Goal: Task Accomplishment & Management: Use online tool/utility

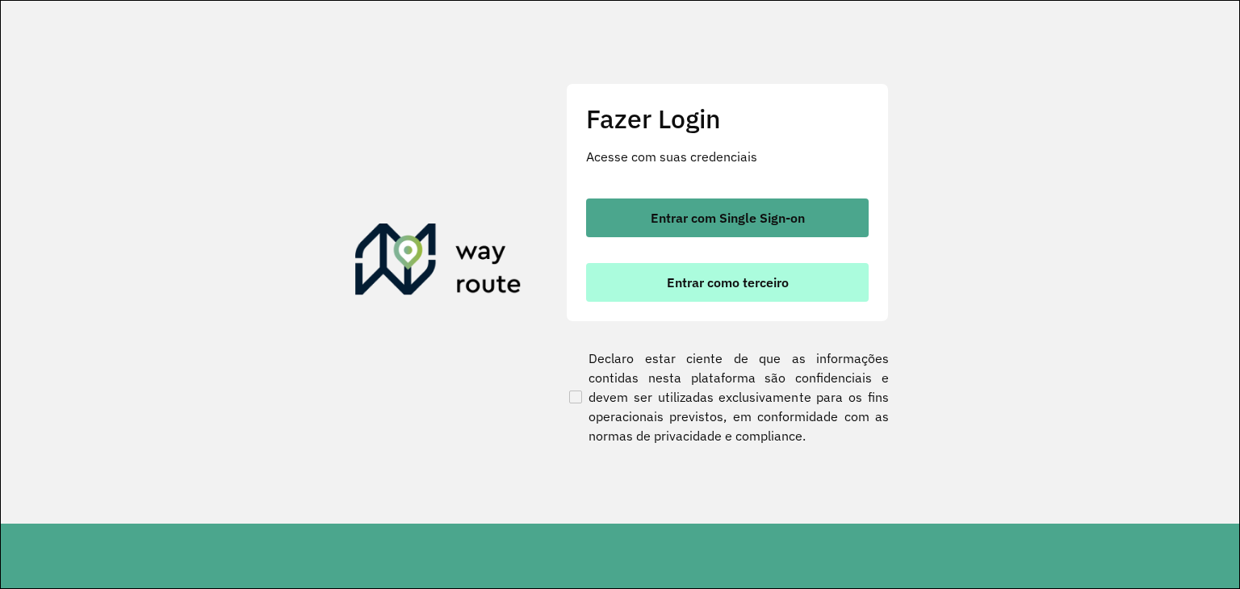
click at [793, 295] on button "Entrar como terceiro" at bounding box center [727, 282] width 282 height 39
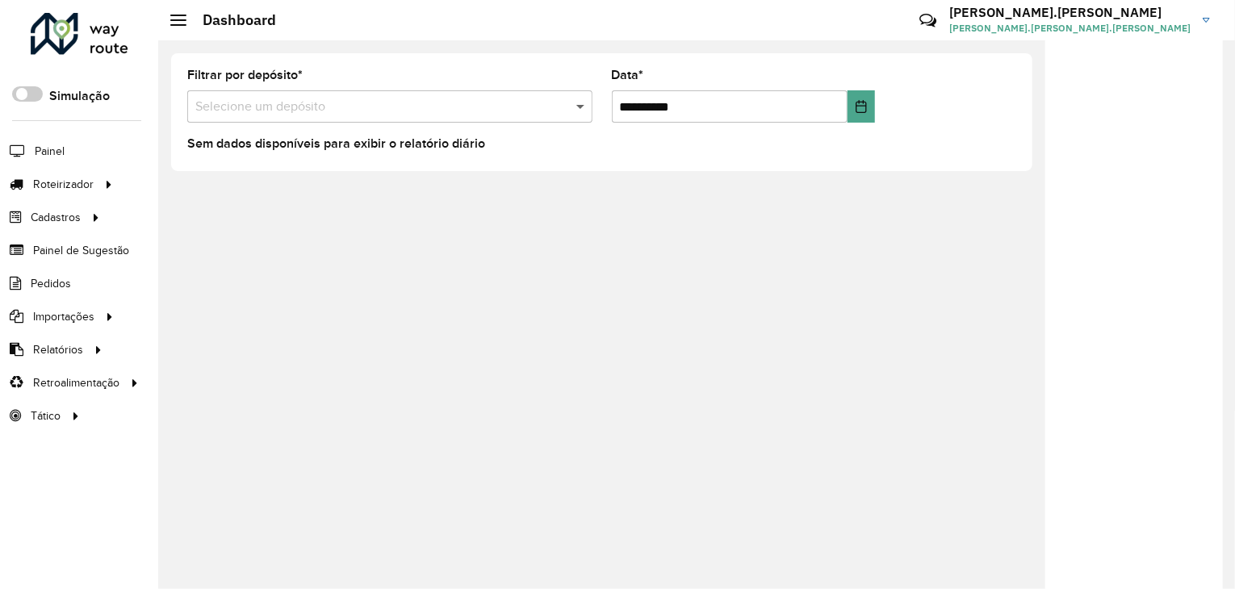
click at [579, 113] on span at bounding box center [582, 106] width 20 height 19
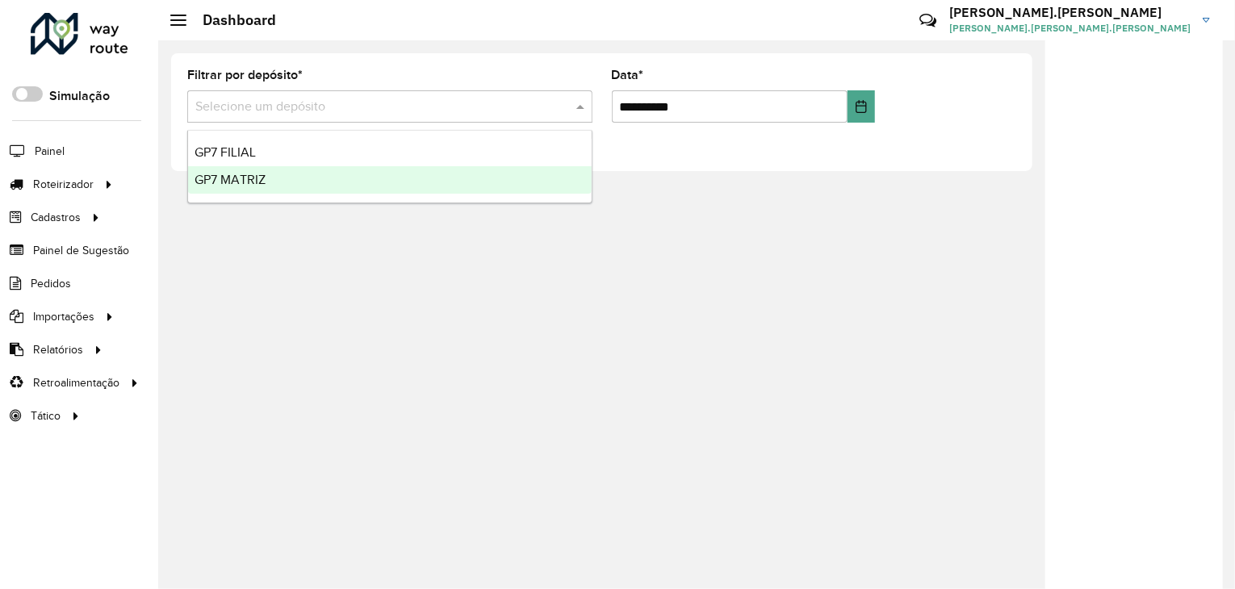
click at [262, 183] on span "GP7 MATRIZ" at bounding box center [230, 180] width 71 height 14
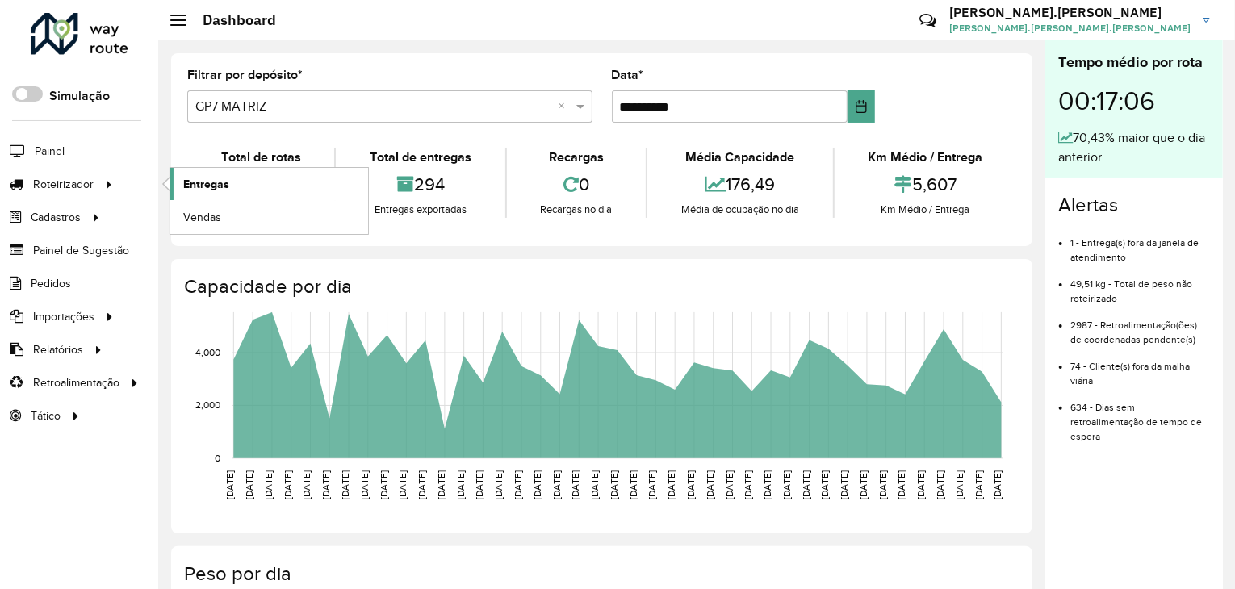
click at [218, 183] on span "Entregas" at bounding box center [206, 184] width 46 height 17
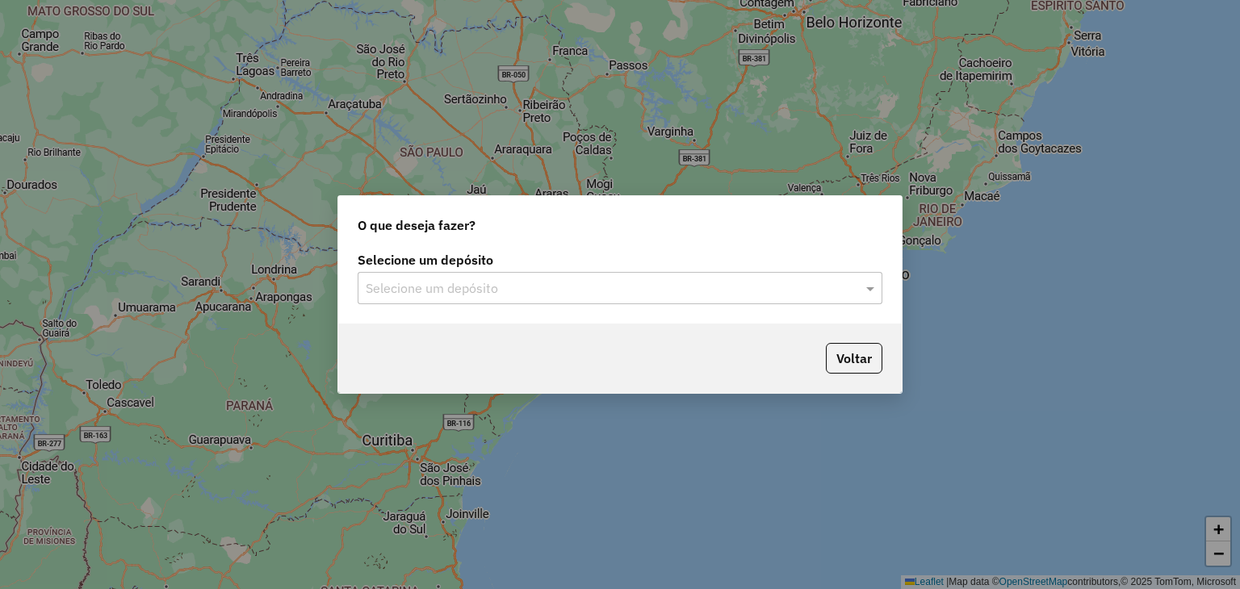
click at [835, 298] on div "Selecione um depósito" at bounding box center [620, 288] width 525 height 32
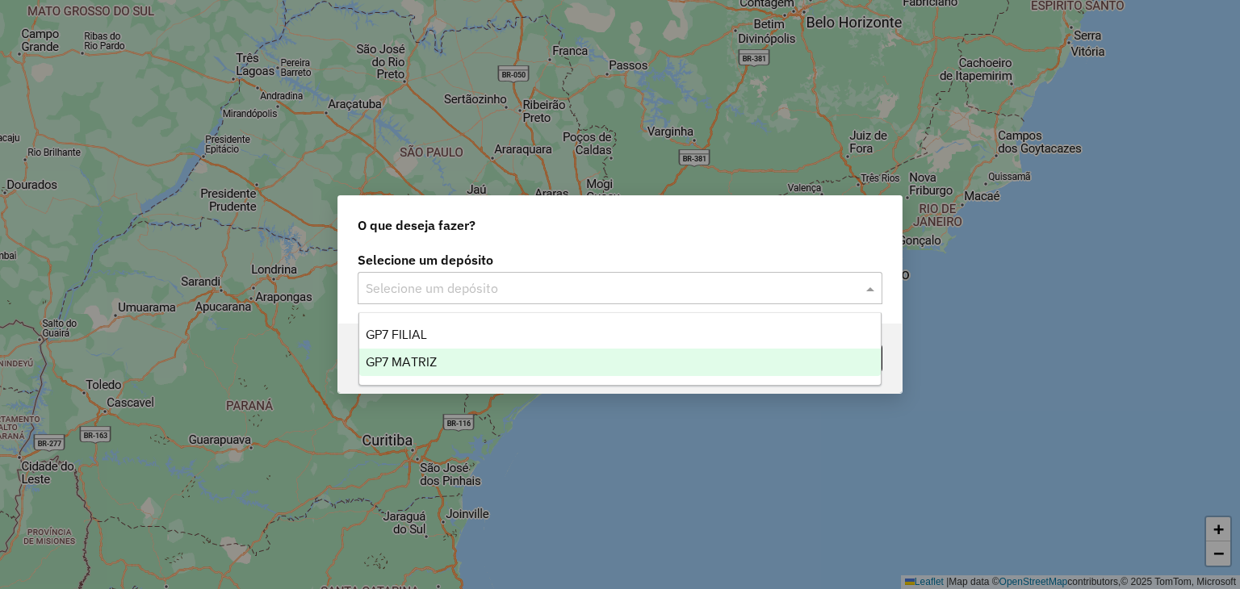
click at [387, 362] on span "GP7 MATRIZ" at bounding box center [401, 362] width 71 height 14
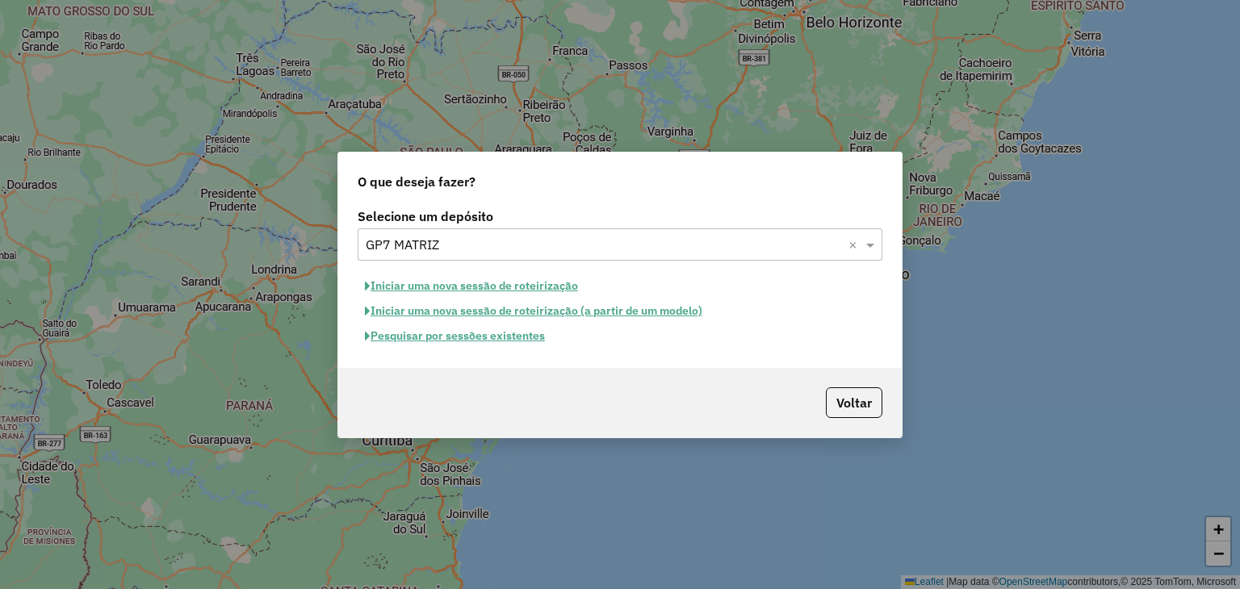
click at [473, 336] on button "Pesquisar por sessões existentes" at bounding box center [455, 336] width 195 height 25
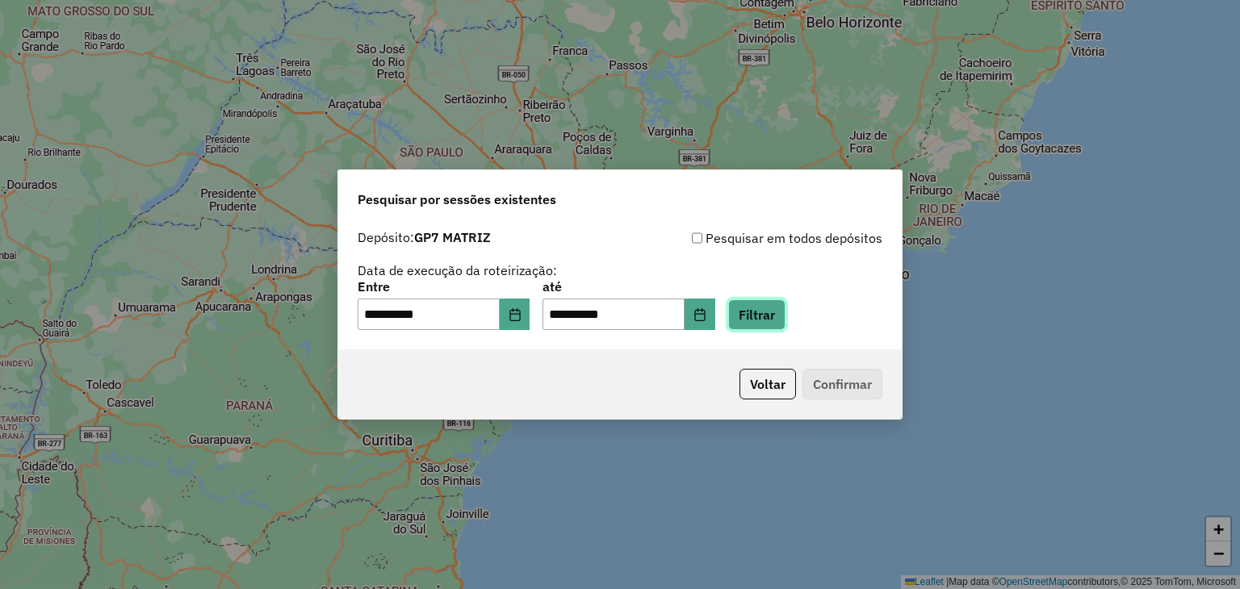
click at [785, 320] on button "Filtrar" at bounding box center [756, 314] width 57 height 31
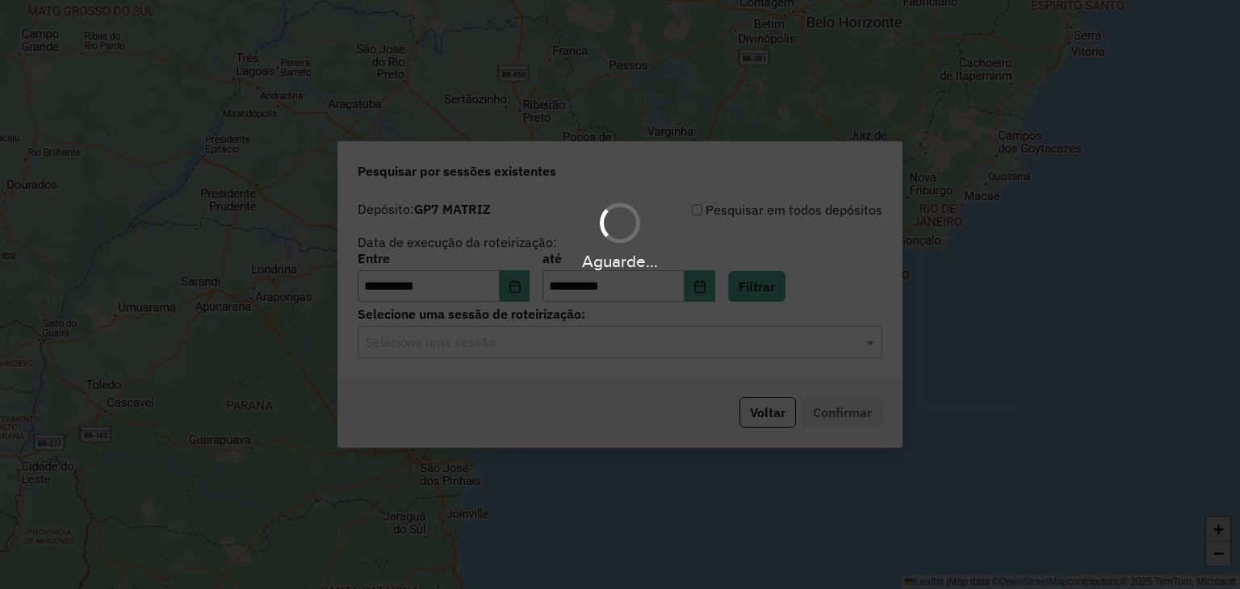
click at [608, 337] on div "Aguarde..." at bounding box center [620, 294] width 1240 height 589
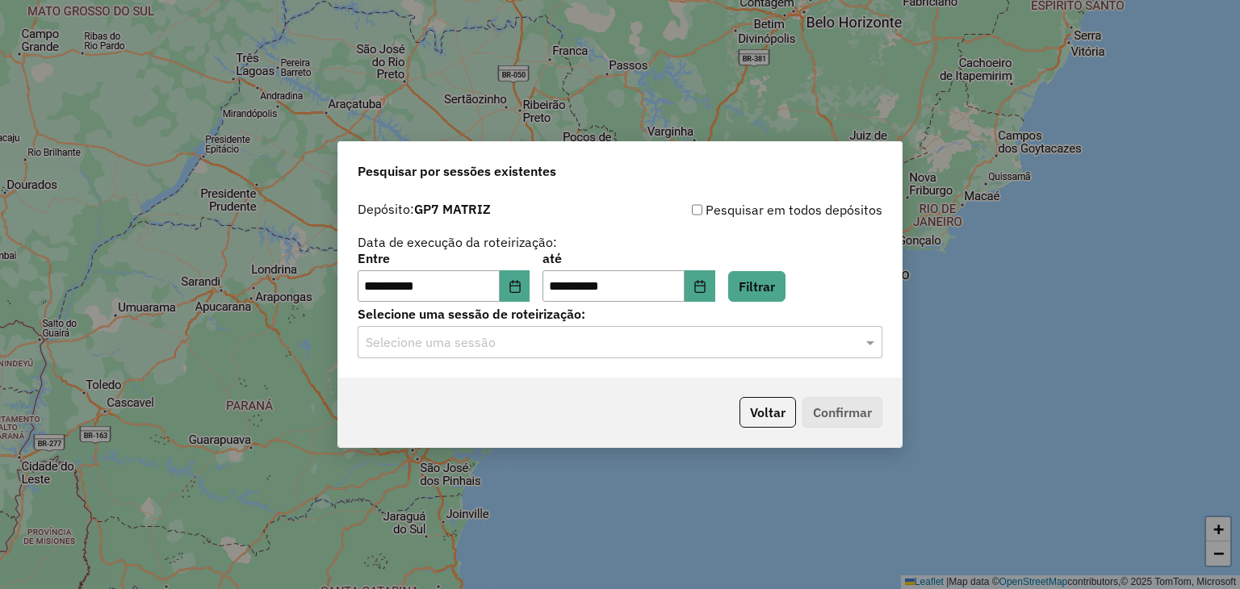
click at [586, 345] on input "text" at bounding box center [604, 342] width 476 height 19
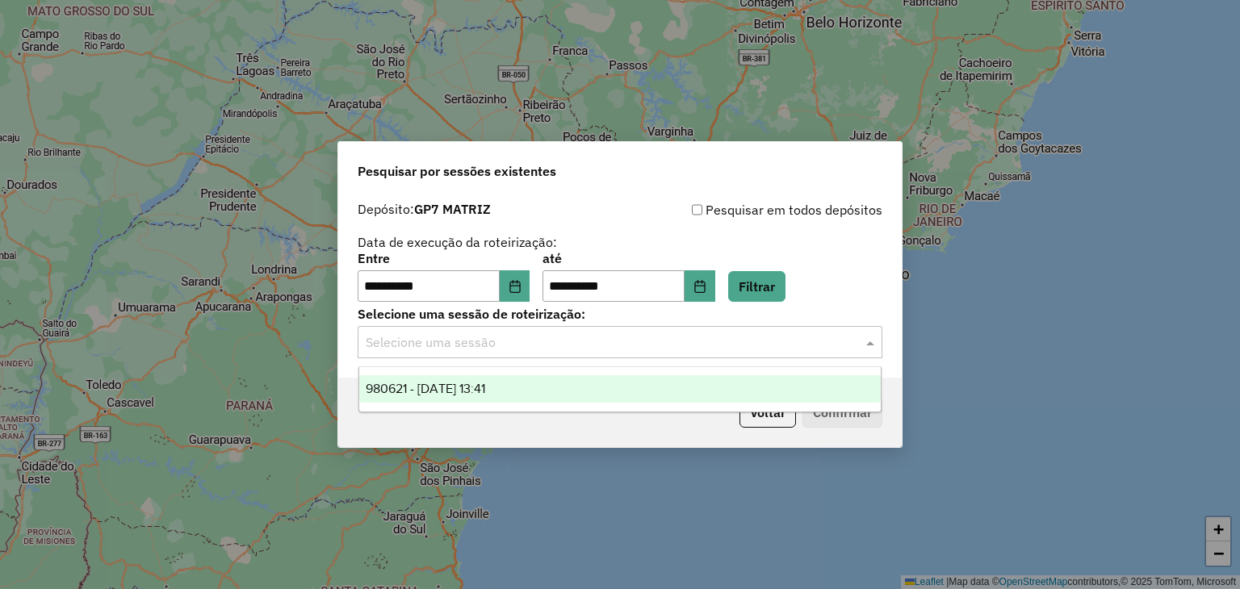
click at [485, 389] on span "980621 - [DATE] 13:41" at bounding box center [425, 389] width 119 height 14
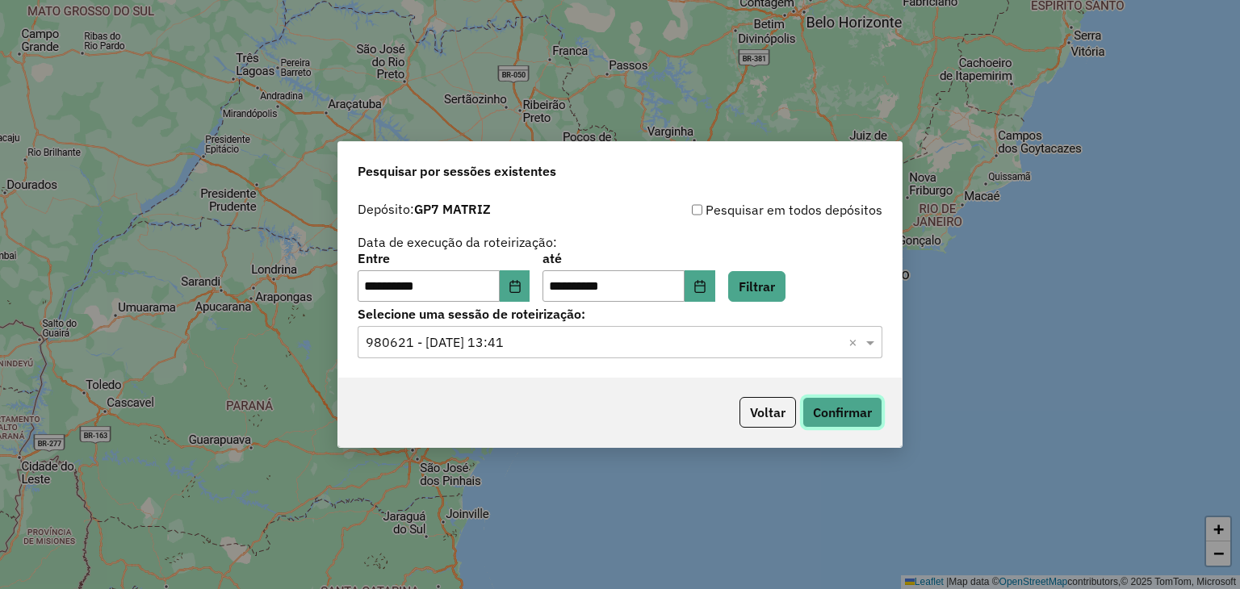
click at [839, 404] on button "Confirmar" at bounding box center [842, 412] width 80 height 31
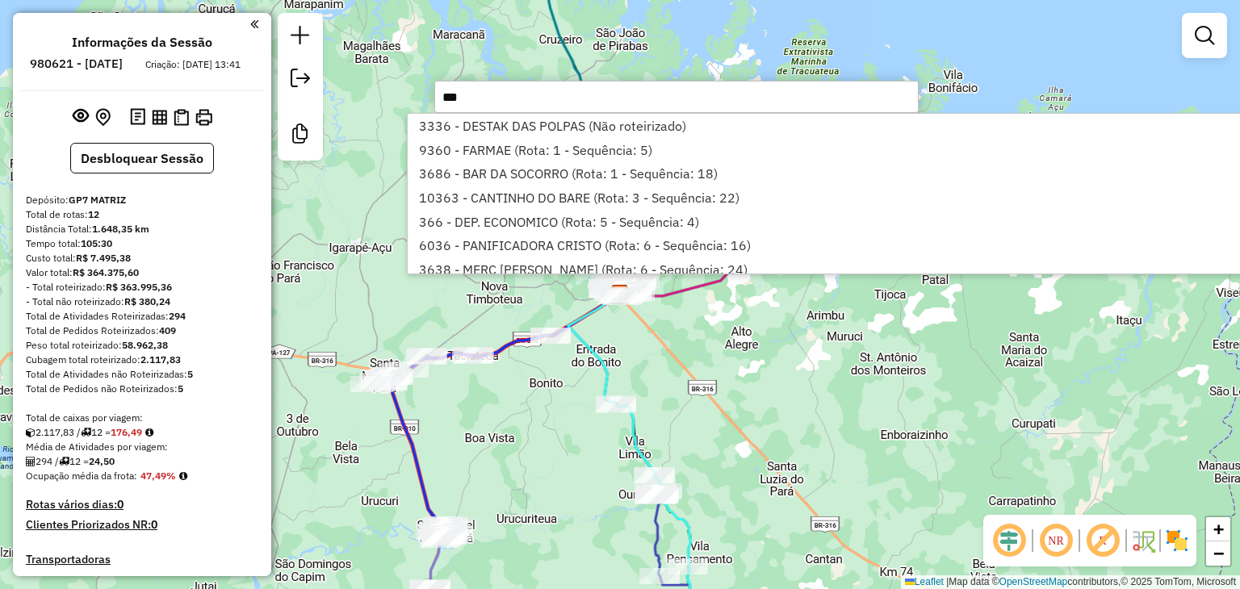
type input "****"
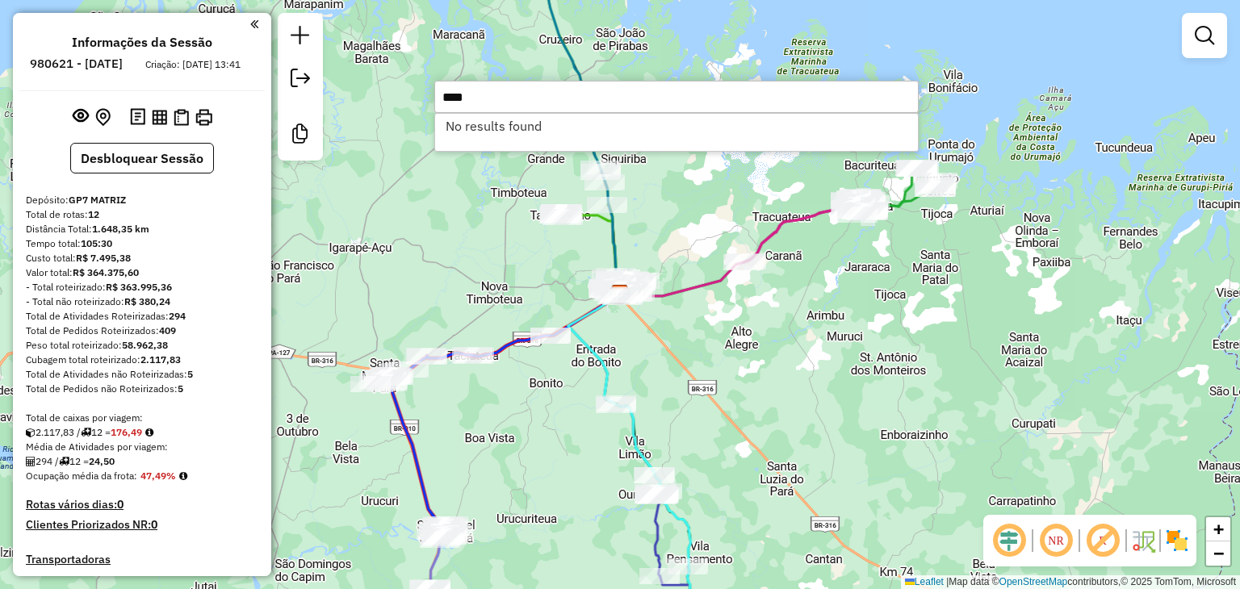
drag, startPoint x: 491, startPoint y: 98, endPoint x: 402, endPoint y: 94, distance: 88.9
click at [402, 94] on hb-router-mapa "Informações da Sessão 980621 - 18/08/2025 Criação: 16/08/2025 13:41 Desbloquear…" at bounding box center [620, 294] width 1240 height 589
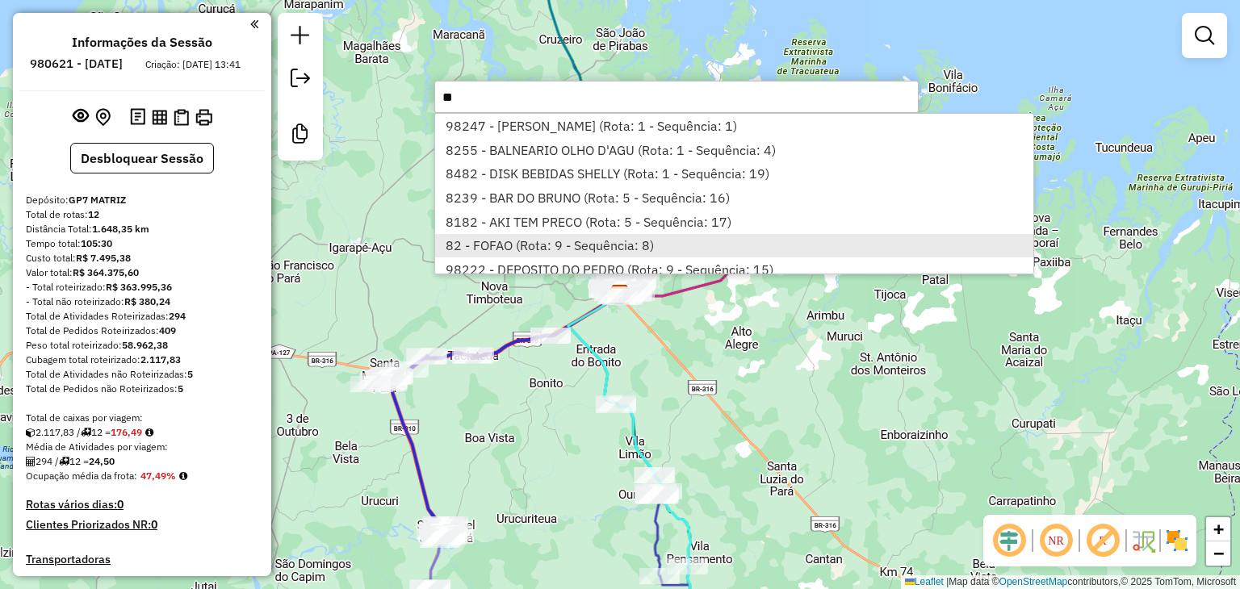
type input "**"
click at [597, 241] on li "82 - FOFAO (Rota: 9 - Sequência: 8)" at bounding box center [734, 246] width 598 height 24
select select "**********"
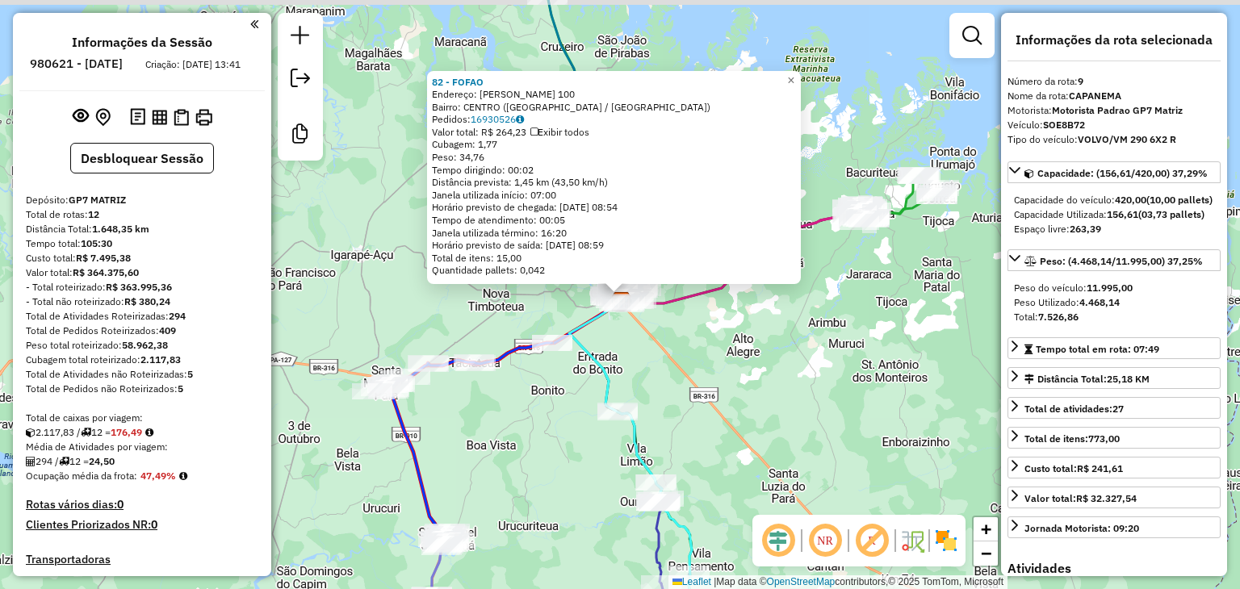
scroll to position [1285, 0]
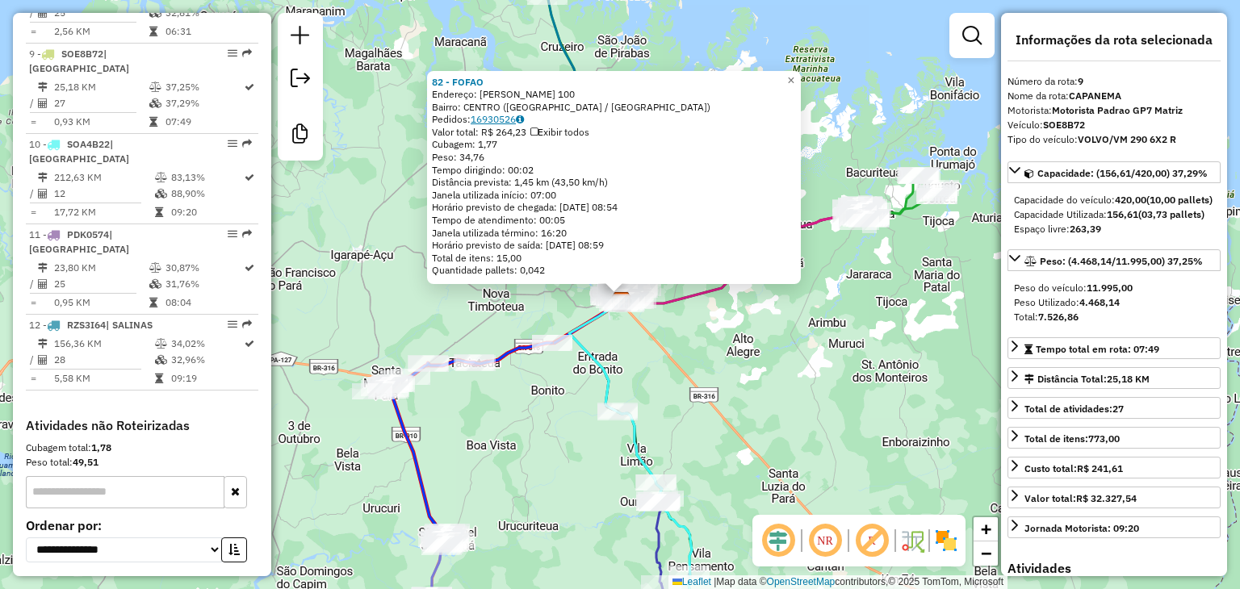
click at [503, 115] on link "16930526" at bounding box center [497, 119] width 53 height 12
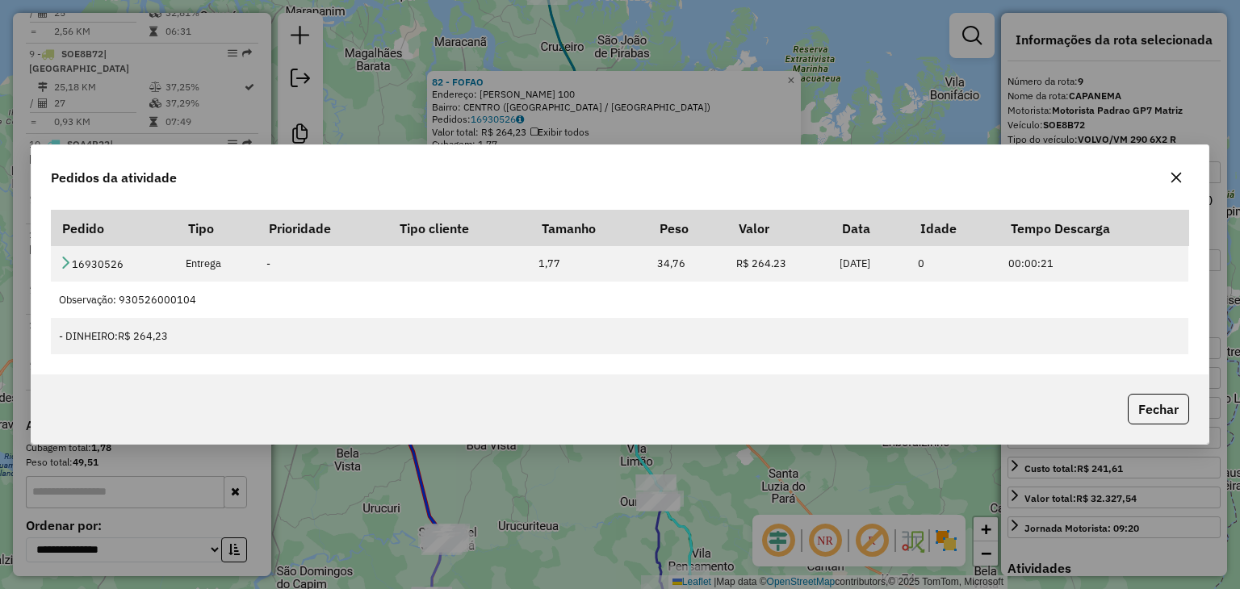
click at [1174, 182] on icon "button" at bounding box center [1175, 177] width 13 height 13
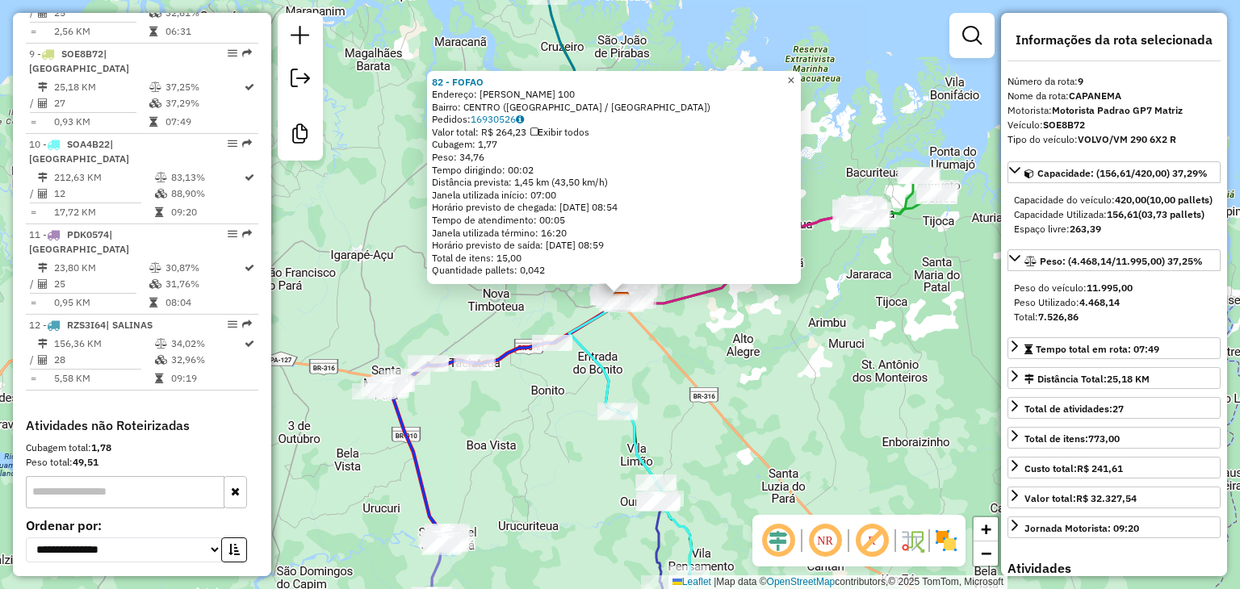
click at [794, 73] on span "×" at bounding box center [790, 80] width 7 height 14
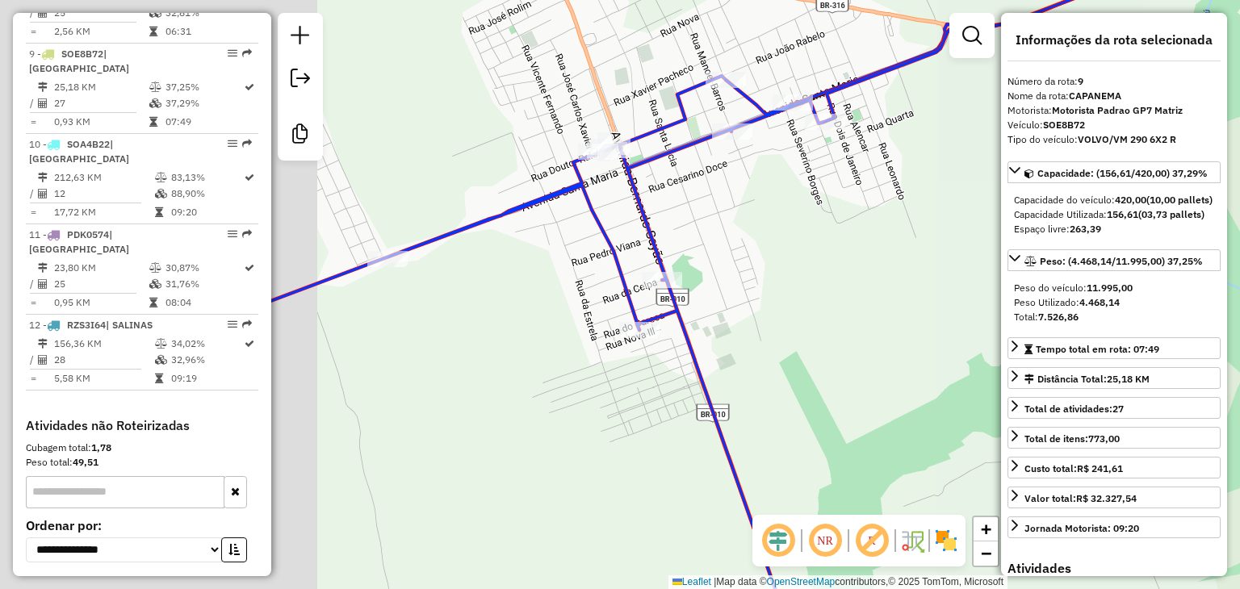
drag, startPoint x: 451, startPoint y: 214, endPoint x: 799, endPoint y: 207, distance: 347.9
click at [799, 207] on div "Janela de atendimento Grade de atendimento Capacidade Transportadoras Veículos …" at bounding box center [620, 294] width 1240 height 589
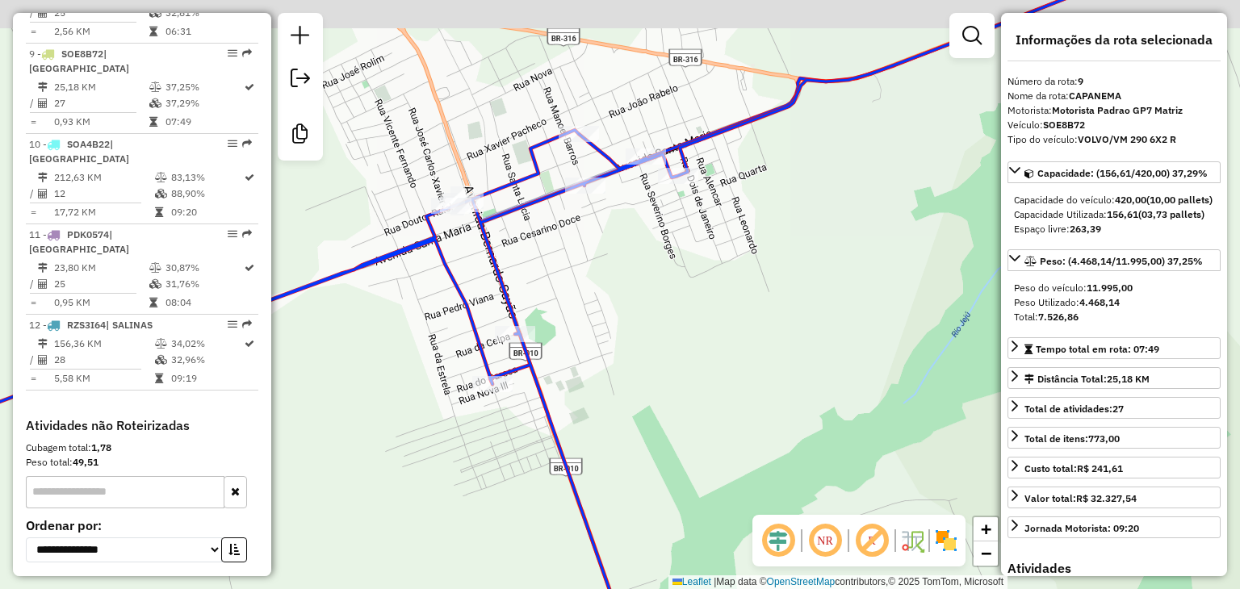
drag, startPoint x: 833, startPoint y: 167, endPoint x: 686, endPoint y: 221, distance: 156.5
click at [686, 221] on div "Janela de atendimento Grade de atendimento Capacidade Transportadoras Veículos …" at bounding box center [620, 294] width 1240 height 589
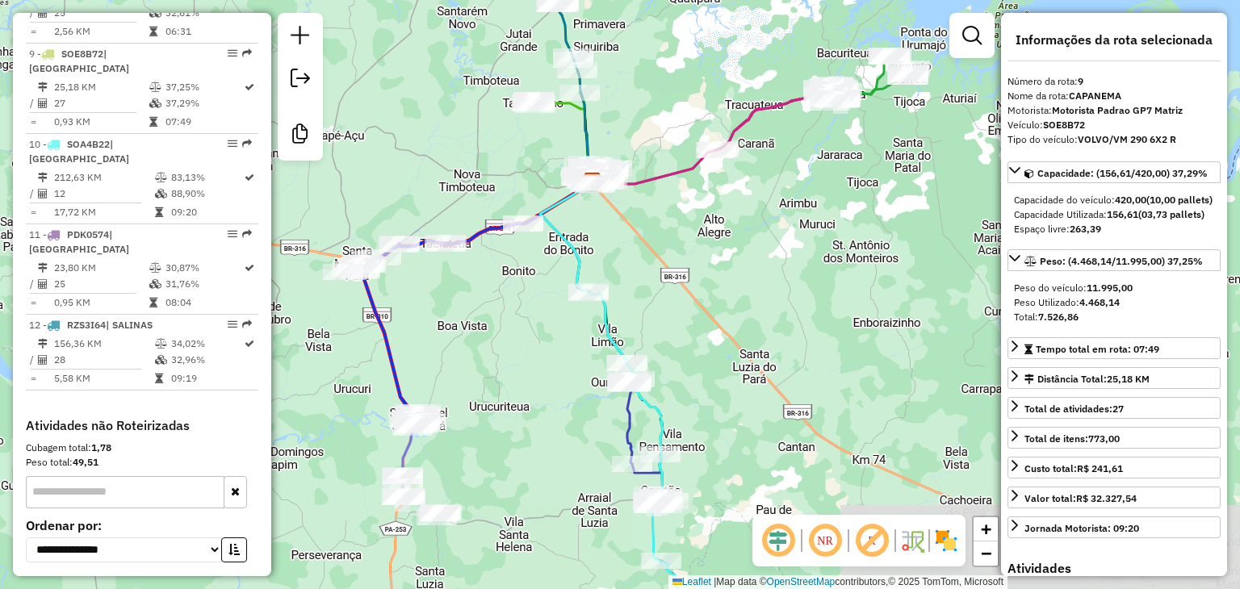
drag, startPoint x: 923, startPoint y: 204, endPoint x: 509, endPoint y: 144, distance: 418.3
click at [508, 143] on div "Janela de atendimento Grade de atendimento Capacidade Transportadoras Veículos …" at bounding box center [620, 294] width 1240 height 589
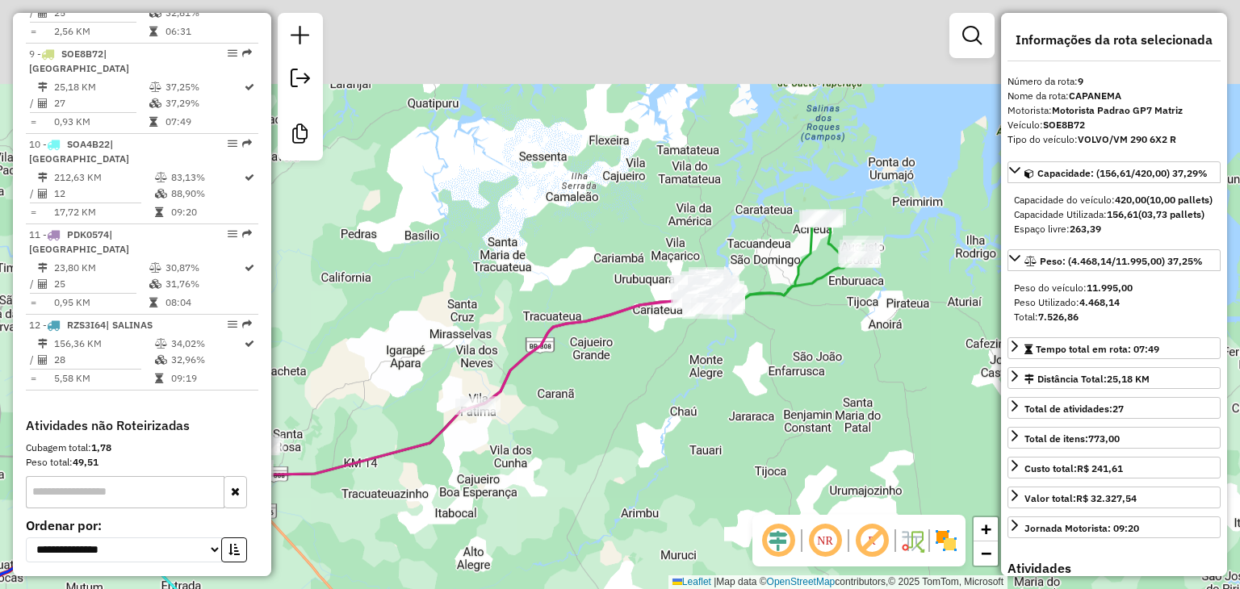
drag, startPoint x: 891, startPoint y: 68, endPoint x: 850, endPoint y: 278, distance: 214.6
click at [850, 278] on div "Janela de atendimento Grade de atendimento Capacidade Transportadoras Veículos …" at bounding box center [620, 294] width 1240 height 589
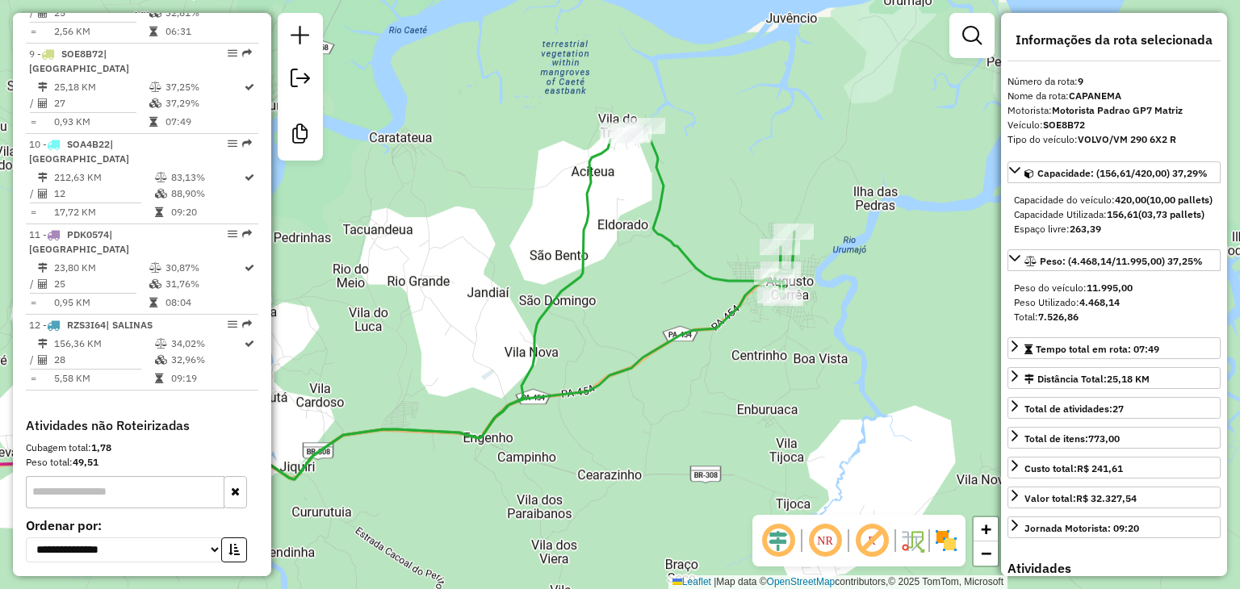
drag, startPoint x: 886, startPoint y: 228, endPoint x: 731, endPoint y: 227, distance: 155.0
click at [731, 227] on div "Janela de atendimento Grade de atendimento Capacidade Transportadoras Veículos …" at bounding box center [620, 294] width 1240 height 589
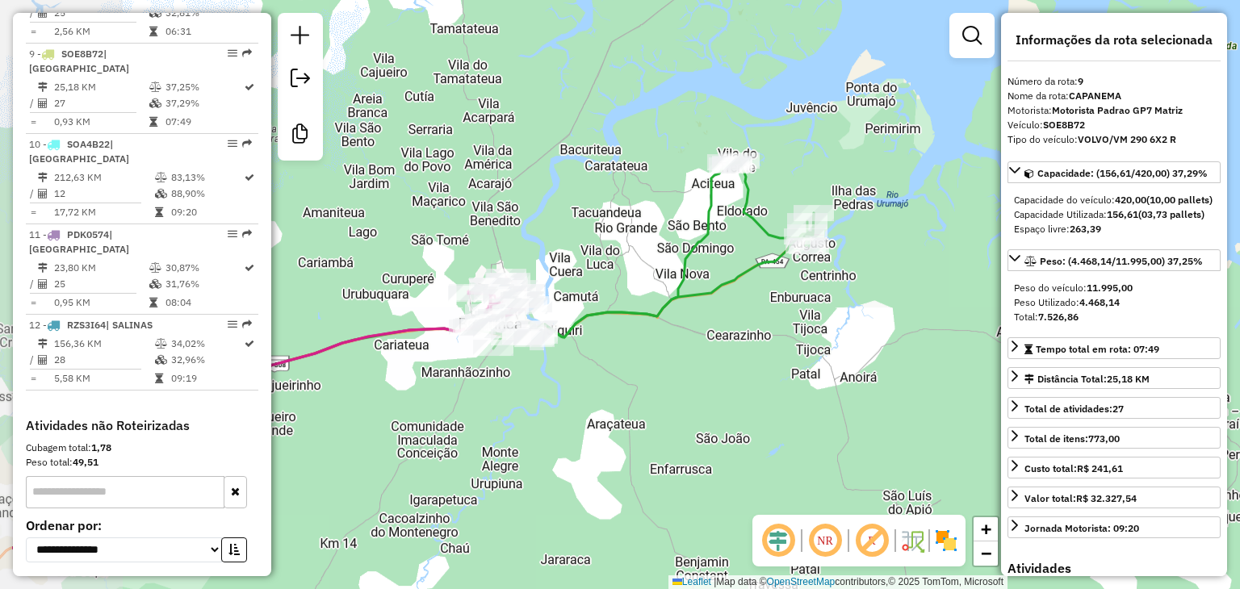
drag, startPoint x: 444, startPoint y: 301, endPoint x: 580, endPoint y: 256, distance: 143.7
click at [580, 256] on div "Janela de atendimento Grade de atendimento Capacidade Transportadoras Veículos …" at bounding box center [620, 294] width 1240 height 589
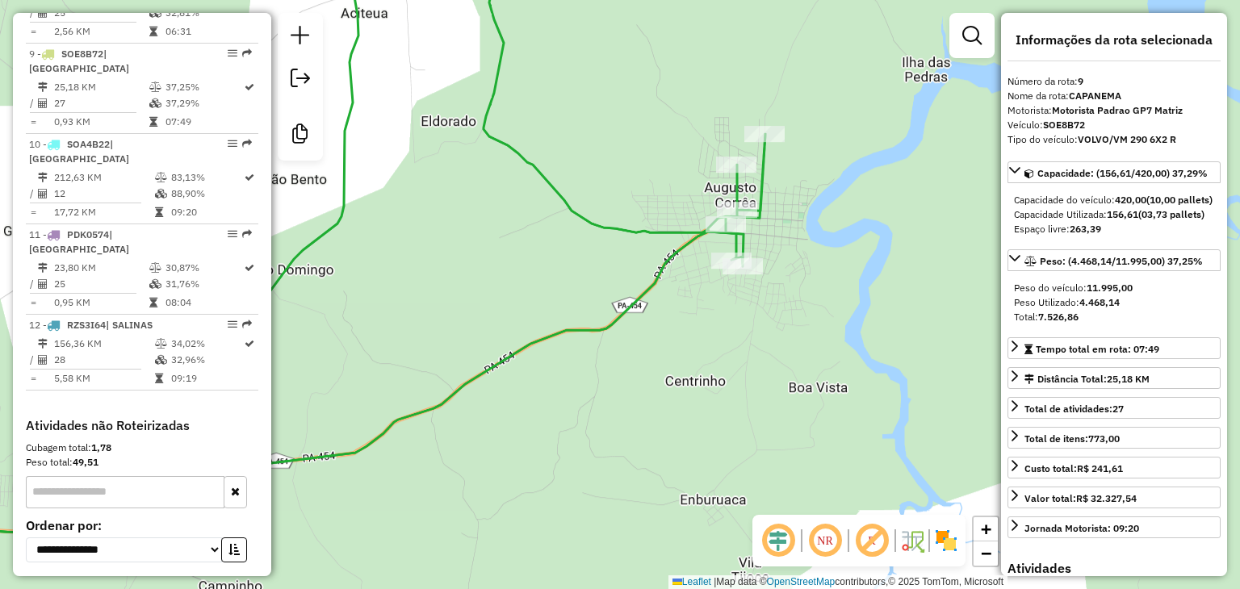
drag, startPoint x: 788, startPoint y: 119, endPoint x: 789, endPoint y: 163, distance: 43.6
click at [789, 163] on div "Janela de atendimento Grade de atendimento Capacidade Transportadoras Veículos …" at bounding box center [620, 294] width 1240 height 589
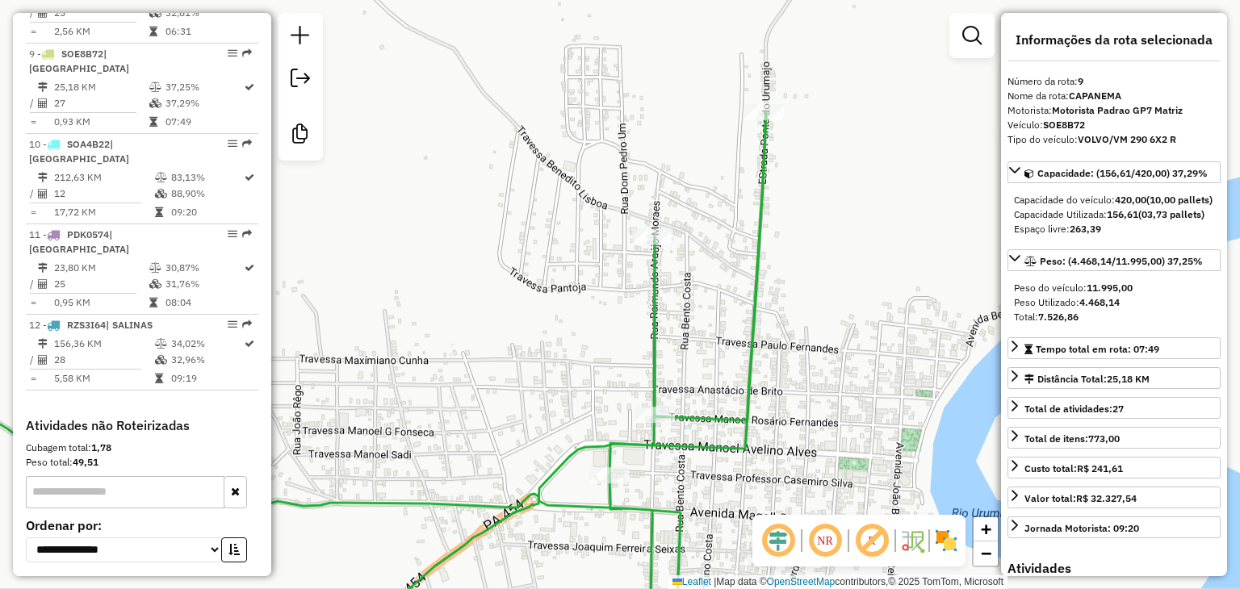
drag, startPoint x: 820, startPoint y: 116, endPoint x: 820, endPoint y: 154, distance: 37.9
click at [820, 154] on div "Janela de atendimento Grade de atendimento Capacidade Transportadoras Veículos …" at bounding box center [620, 294] width 1240 height 589
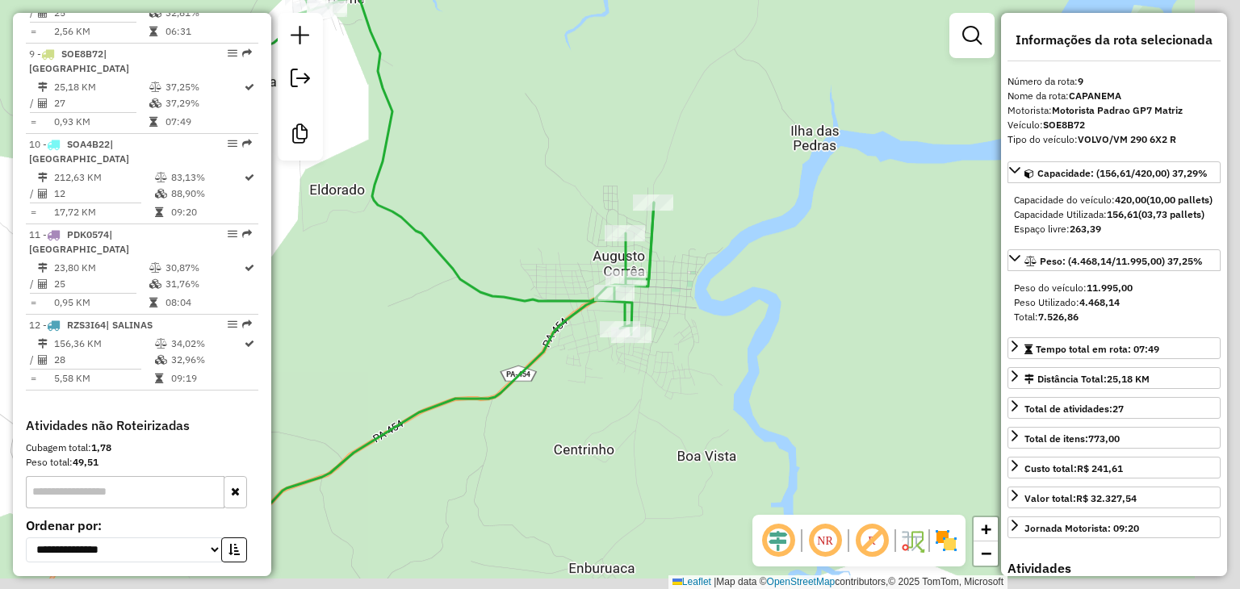
drag, startPoint x: 843, startPoint y: 354, endPoint x: 669, endPoint y: 261, distance: 197.2
click at [674, 241] on div "Janela de atendimento Grade de atendimento Capacidade Transportadoras Veículos …" at bounding box center [620, 294] width 1240 height 589
